Goal: Transaction & Acquisition: Purchase product/service

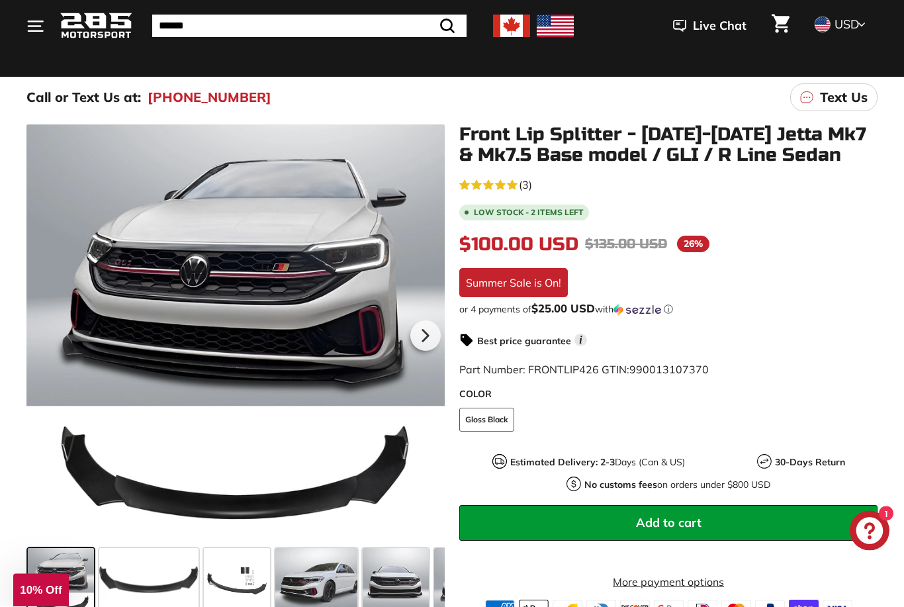
scroll to position [141, 0]
click at [404, 559] on span at bounding box center [396, 581] width 66 height 66
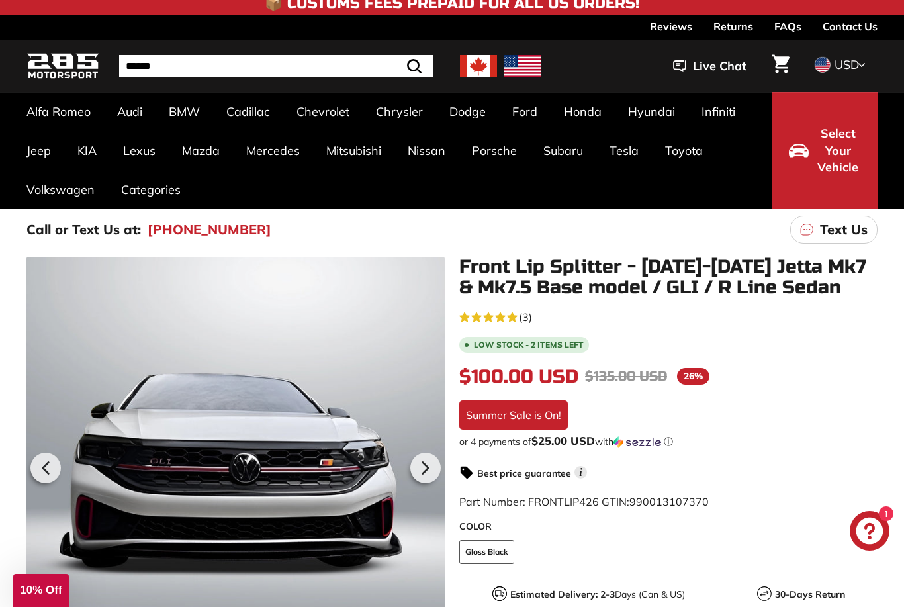
scroll to position [0, 0]
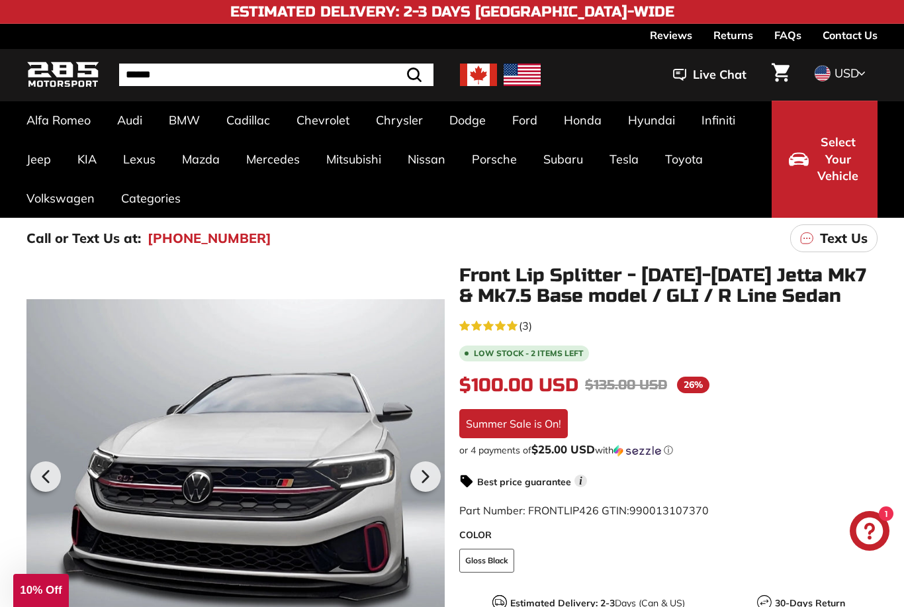
click at [418, 1] on div "Pause slideshow Play slideshow 📦 Customs Fees Prepaid for All US Orders! 📦 Cust…" at bounding box center [451, 12] width 851 height 24
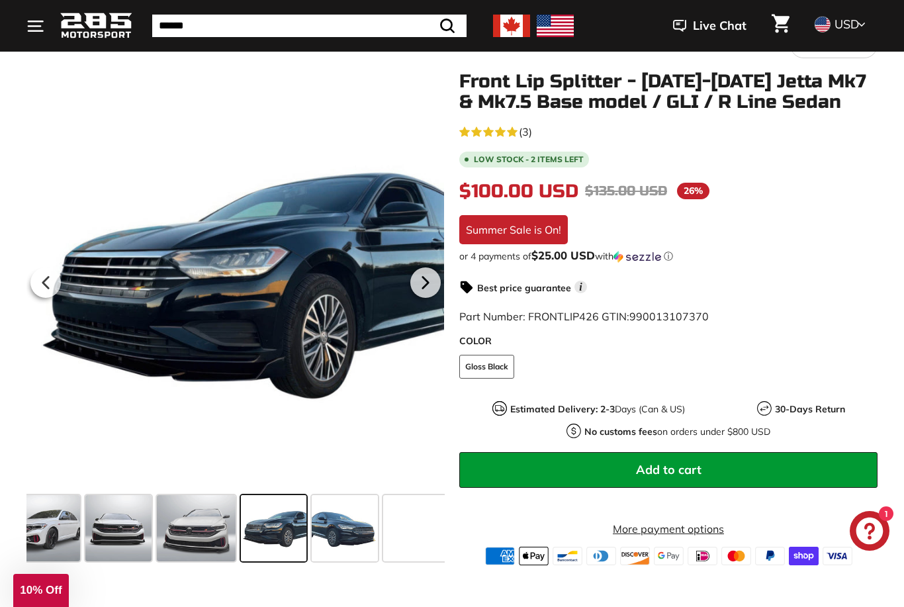
scroll to position [0, 316]
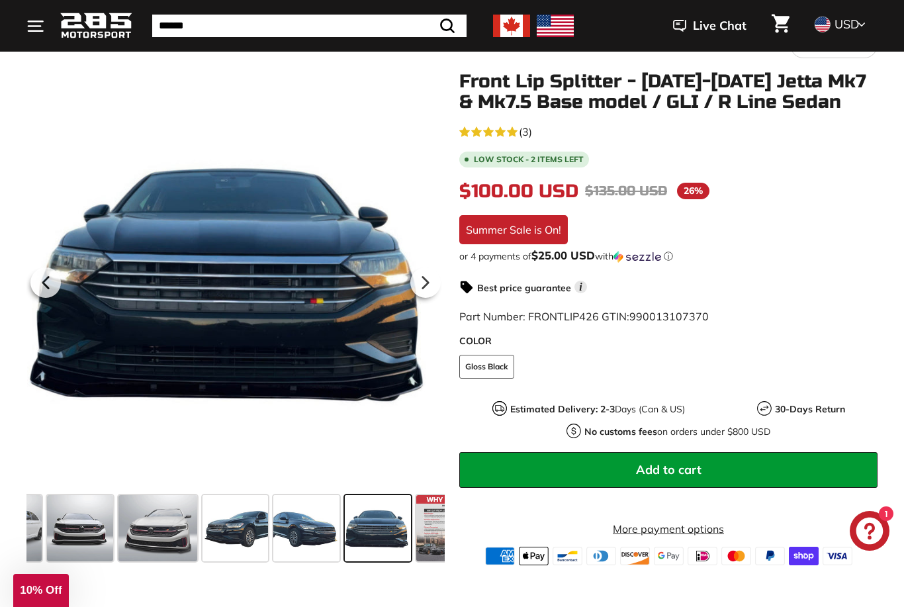
click at [156, 199] on div at bounding box center [235, 280] width 418 height 418
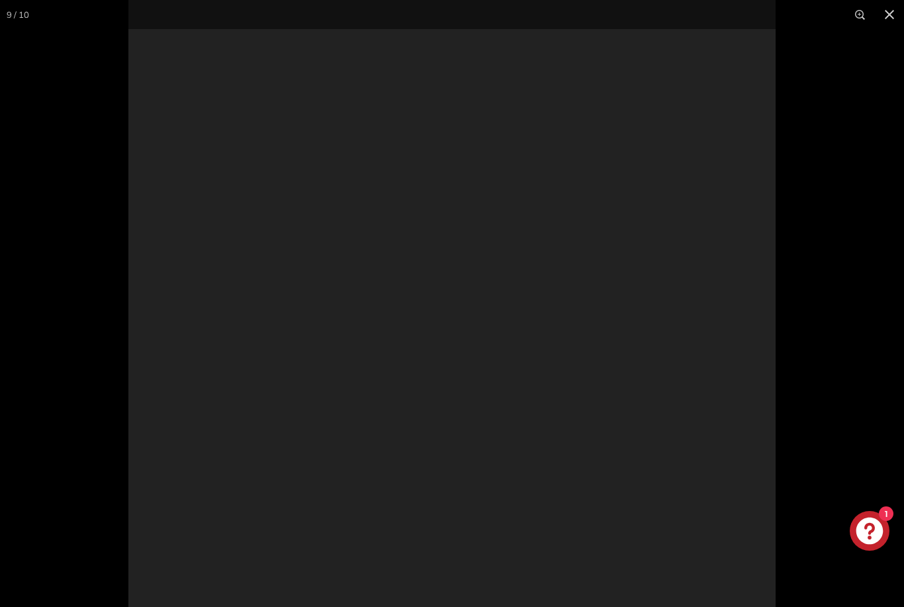
click at [159, 196] on div at bounding box center [451, 324] width 647 height 649
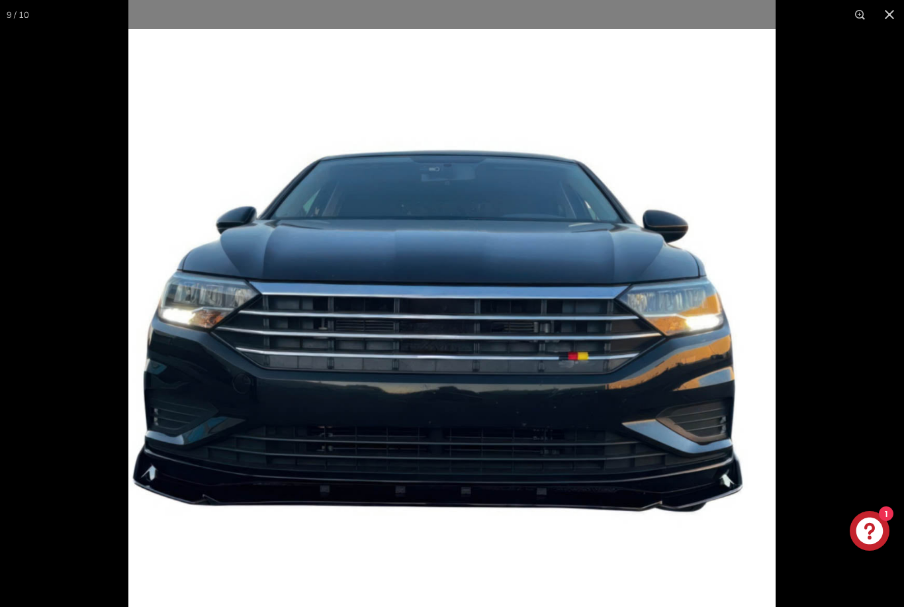
click at [887, 19] on button at bounding box center [889, 14] width 29 height 29
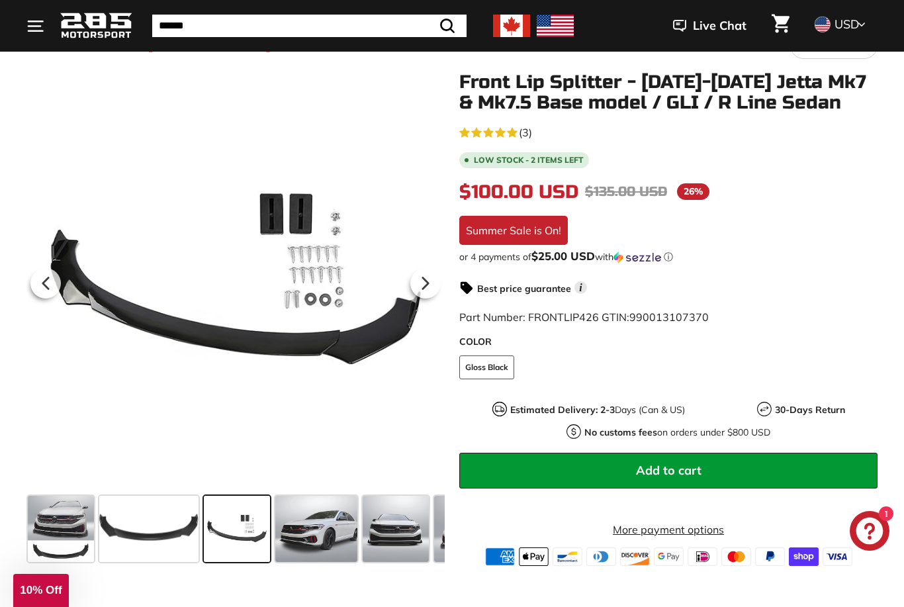
scroll to position [194, 0]
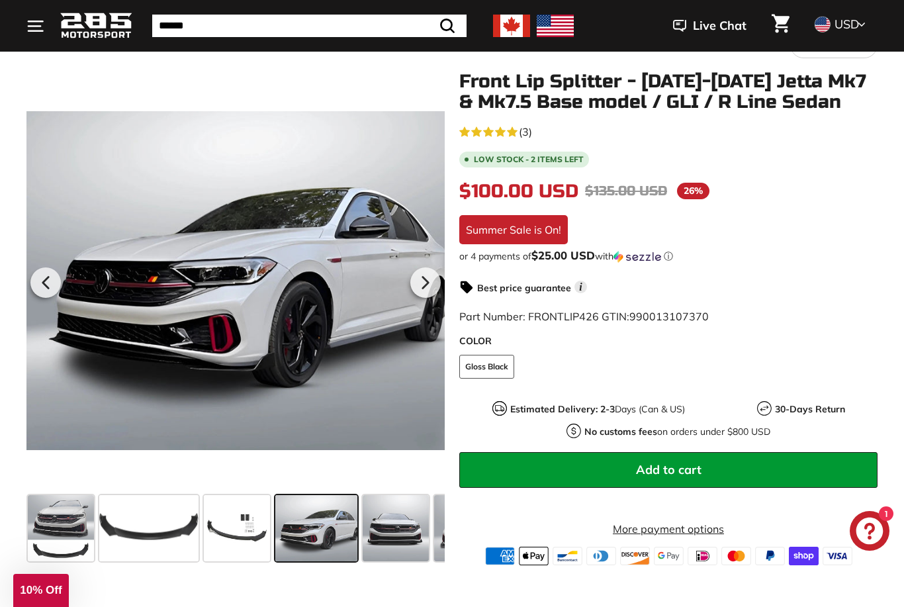
click at [64, 534] on span at bounding box center [61, 528] width 66 height 66
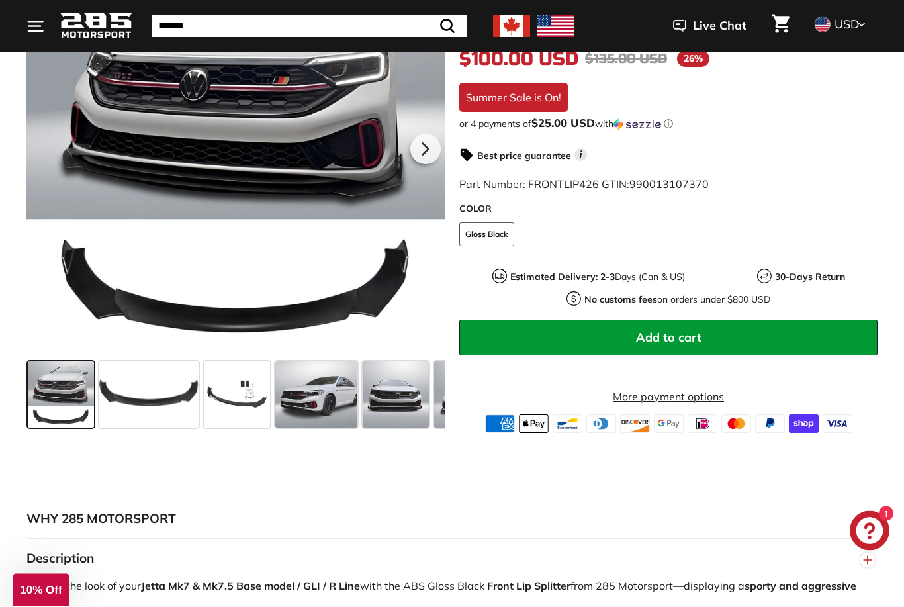
scroll to position [327, 0]
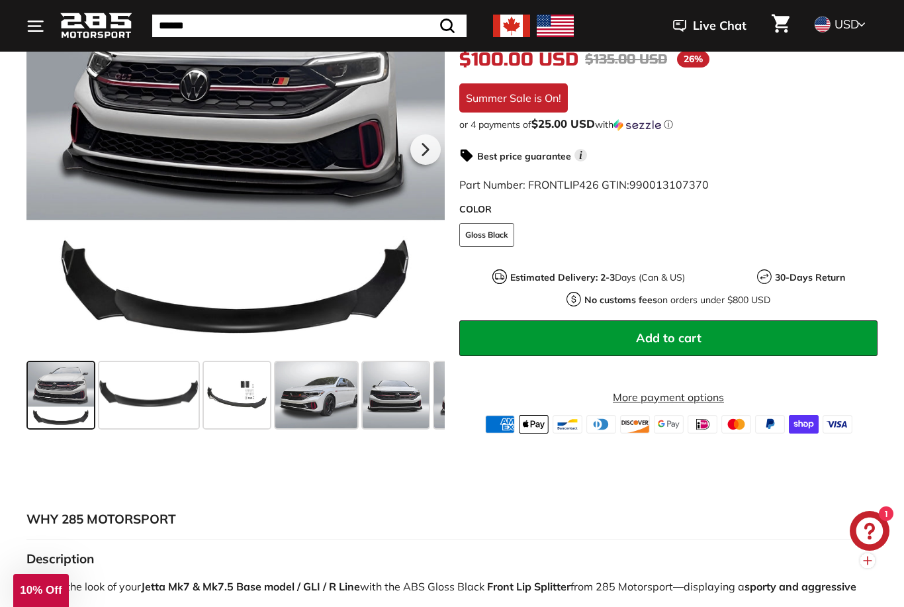
click at [396, 409] on span at bounding box center [396, 395] width 66 height 66
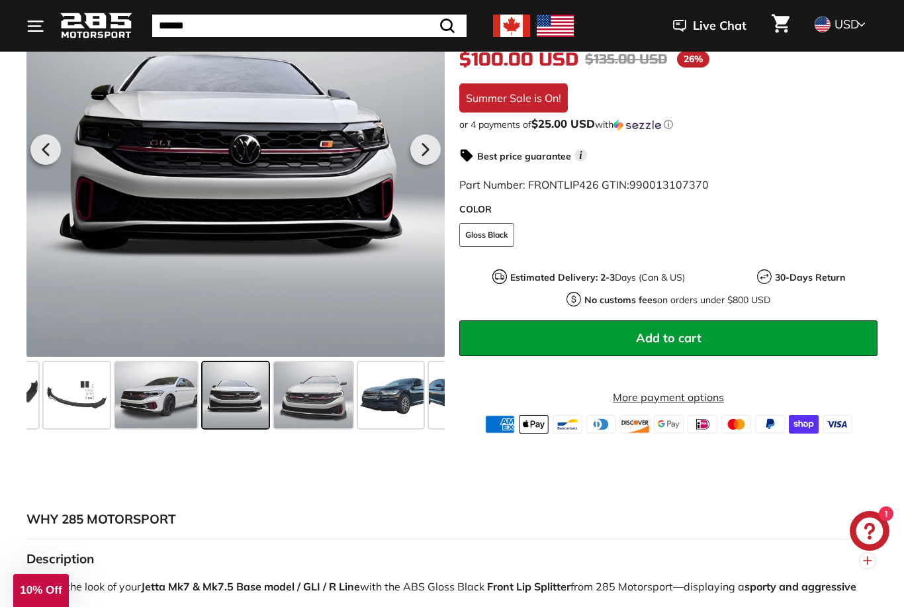
click at [366, 408] on span at bounding box center [391, 395] width 66 height 66
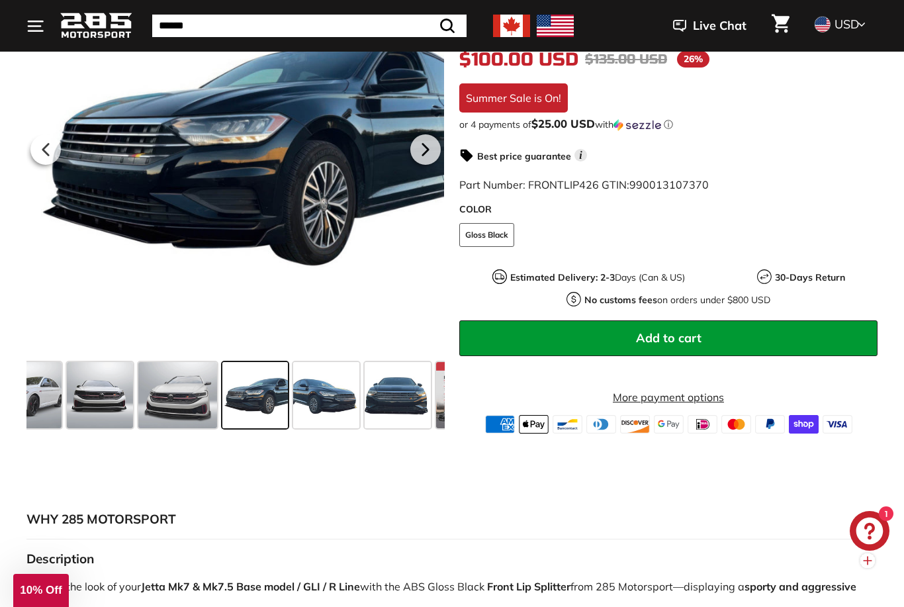
scroll to position [0, 316]
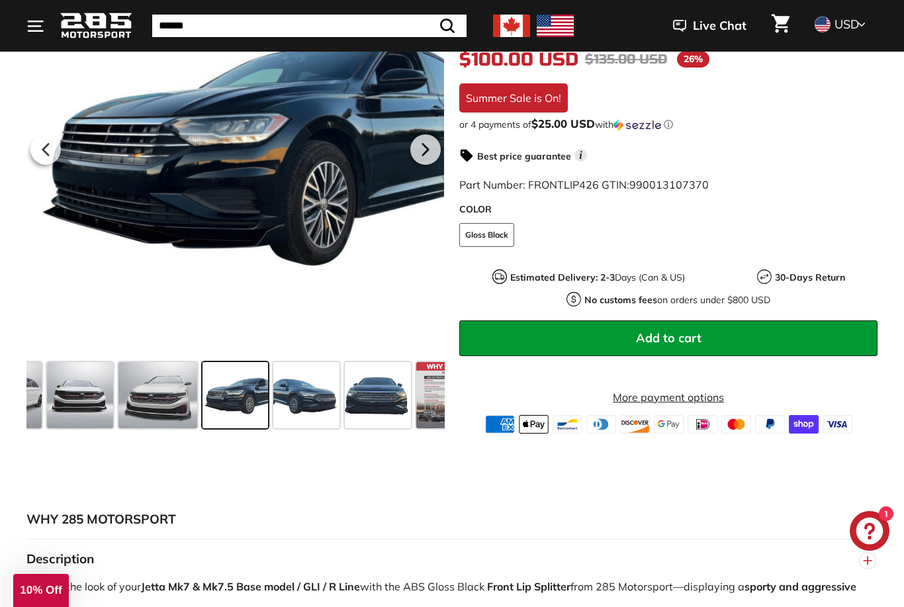
click at [307, 416] on span at bounding box center [306, 395] width 66 height 66
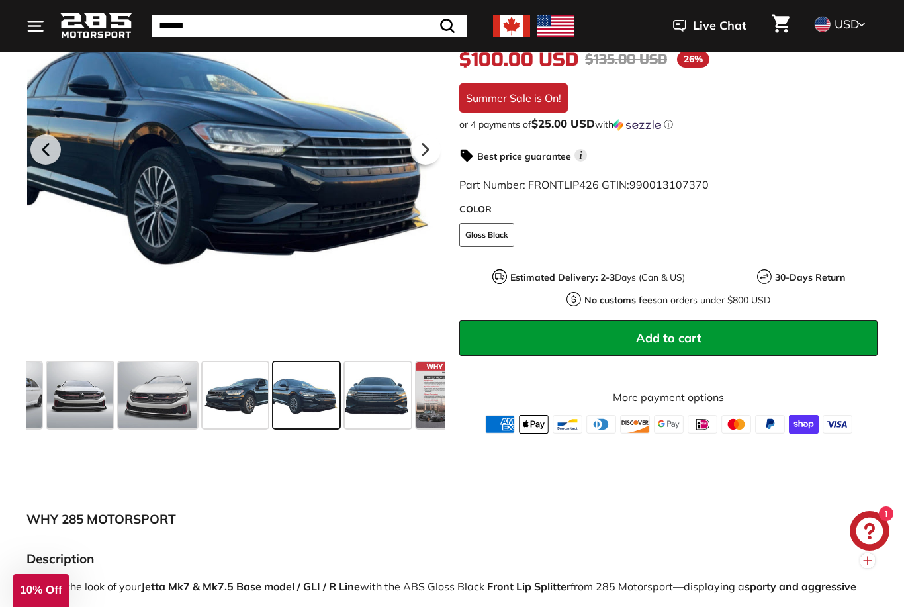
click at [360, 410] on span at bounding box center [378, 395] width 66 height 66
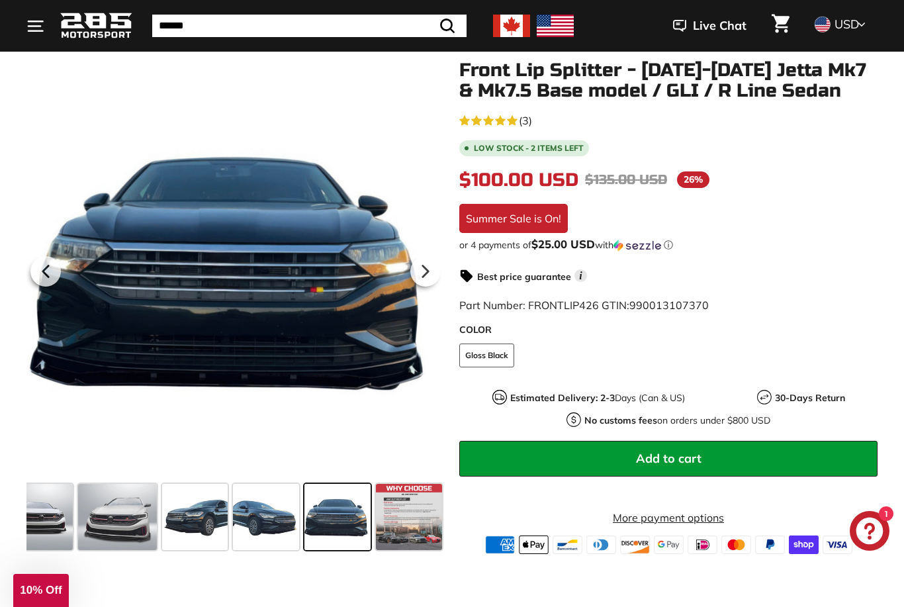
scroll to position [0, 356]
click at [623, 459] on button "Add to cart" at bounding box center [668, 459] width 418 height 36
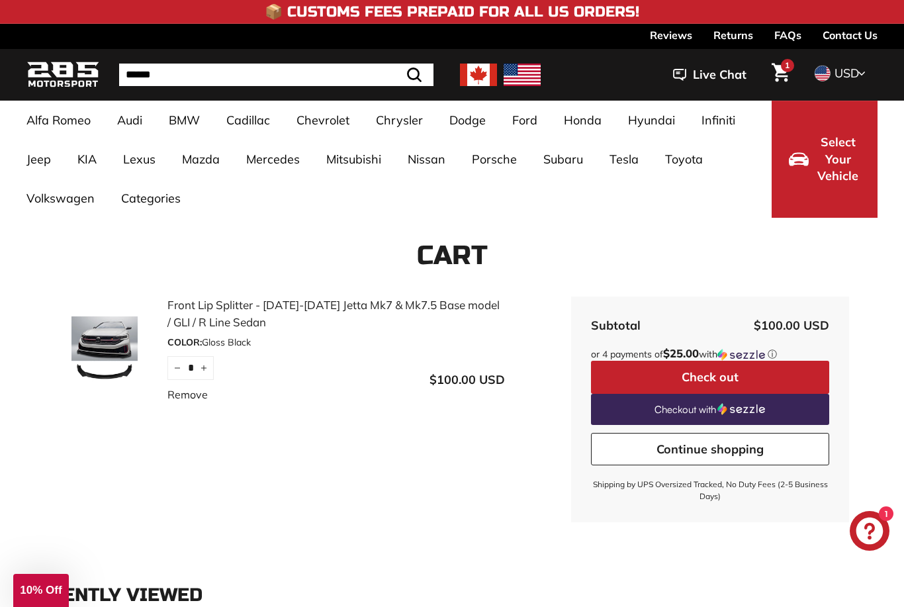
click at [842, 159] on span "Select Your Vehicle" at bounding box center [837, 159] width 45 height 51
click at [839, 160] on span "Select Your Vehicle" at bounding box center [837, 159] width 45 height 51
click at [829, 173] on span "Select Your Vehicle" at bounding box center [837, 159] width 45 height 51
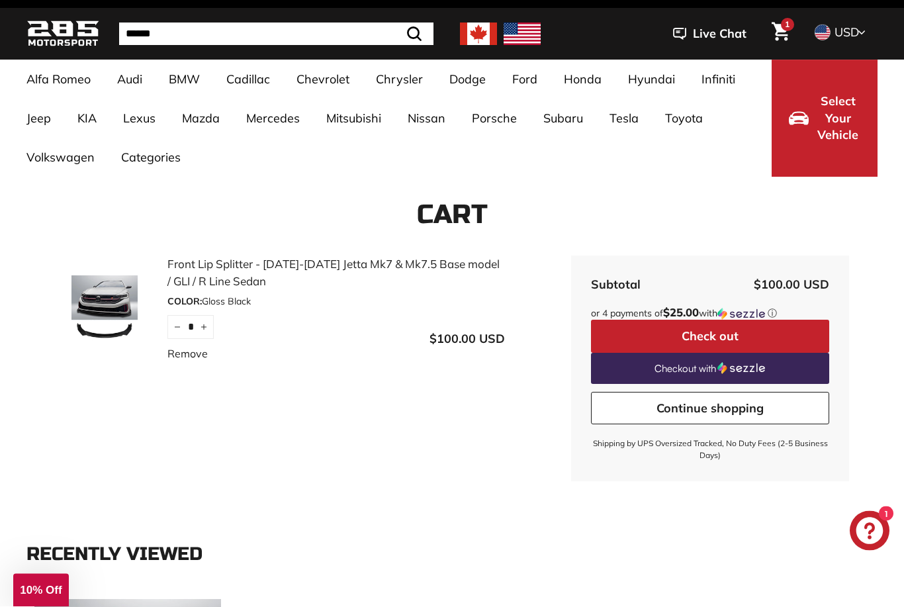
scroll to position [41, 0]
click at [416, 426] on link "Jetta / GLI / R Line Mk7 [2019+]" at bounding box center [446, 417] width 138 height 37
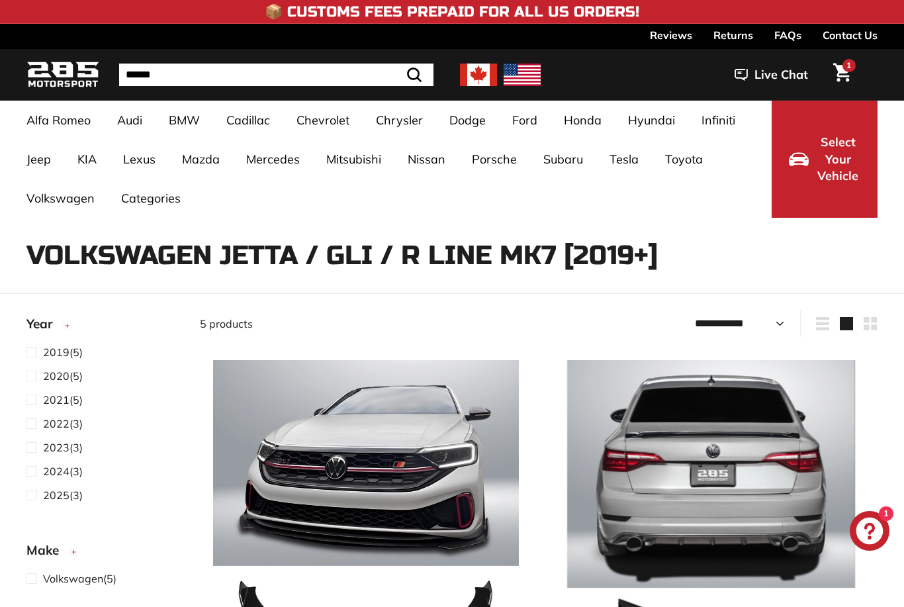
select select "**********"
